Goal: Navigation & Orientation: Find specific page/section

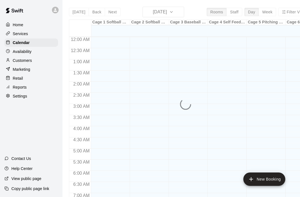
scroll to position [334, 0]
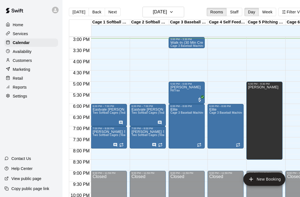
click at [21, 51] on p "Availability" at bounding box center [22, 52] width 19 height 6
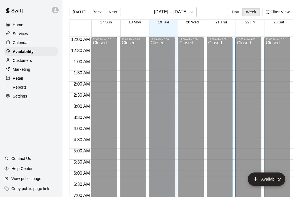
scroll to position [335, 0]
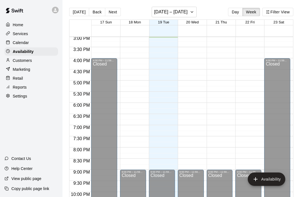
click at [20, 46] on div "Calendar" at bounding box center [31, 42] width 54 height 8
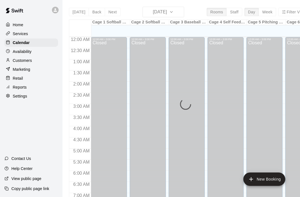
scroll to position [334, 0]
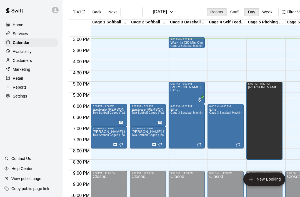
click at [217, 15] on button "Rooms" at bounding box center [217, 12] width 20 height 8
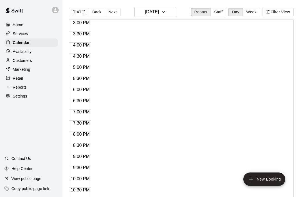
click at [202, 16] on button "Rooms" at bounding box center [201, 12] width 20 height 8
click at [201, 13] on button "Rooms" at bounding box center [201, 12] width 20 height 8
click at [217, 12] on button "Staff" at bounding box center [219, 12] width 16 height 8
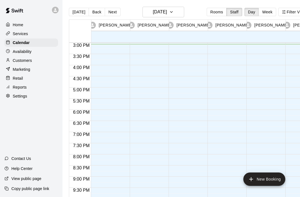
click at [217, 11] on button "Rooms" at bounding box center [217, 12] width 20 height 8
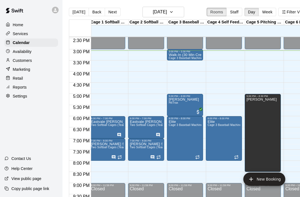
scroll to position [321, 2]
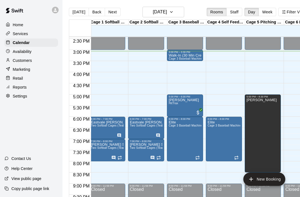
click at [15, 35] on p "Services" at bounding box center [20, 34] width 15 height 6
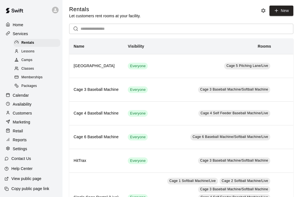
scroll to position [6, 0]
